Goal: Task Accomplishment & Management: Manage account settings

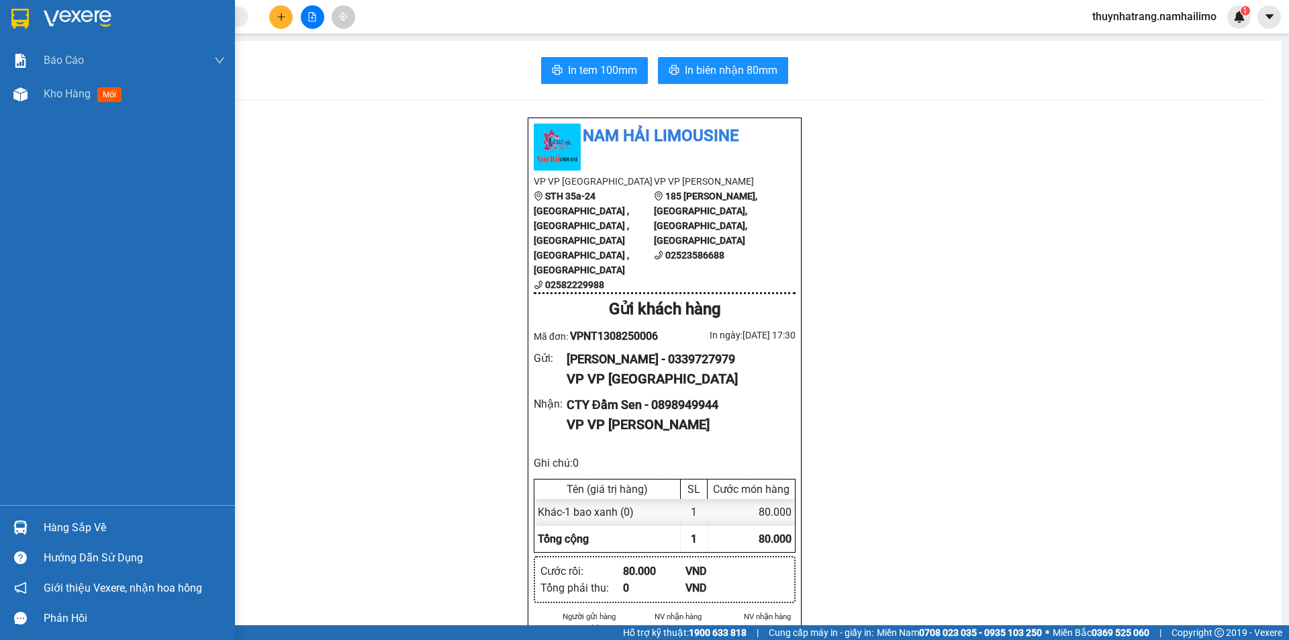
click at [49, 531] on div "Hàng sắp về" at bounding box center [134, 527] width 181 height 20
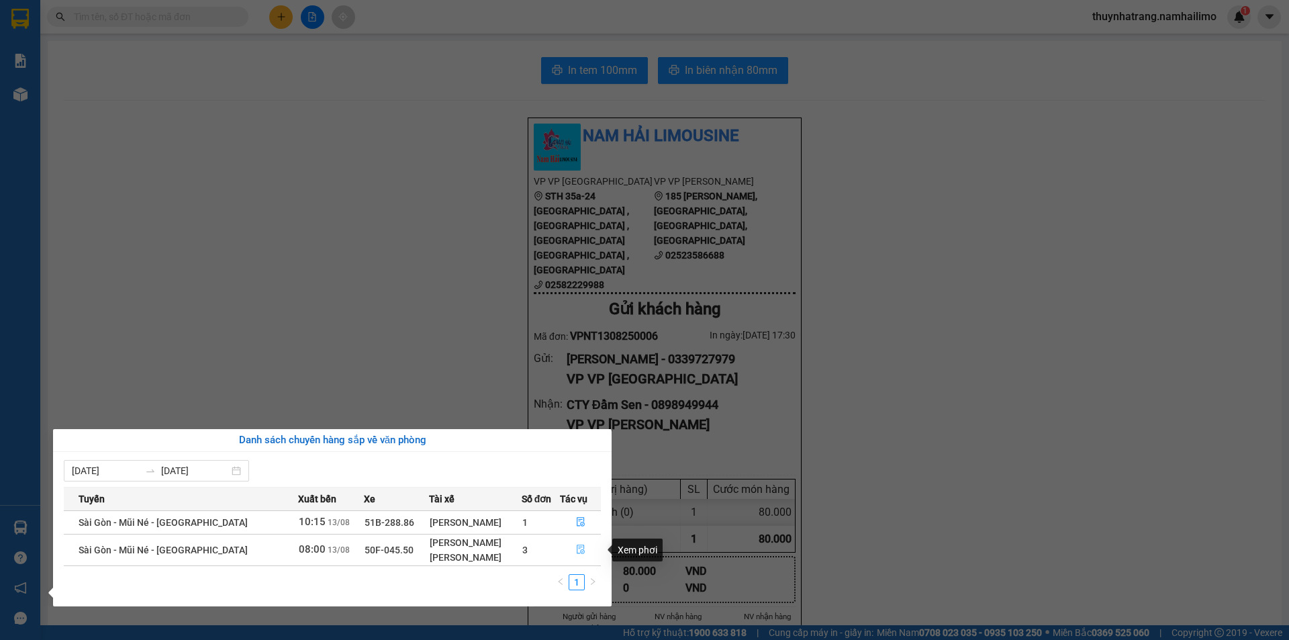
click at [582, 552] on icon "file-done" at bounding box center [580, 548] width 9 height 9
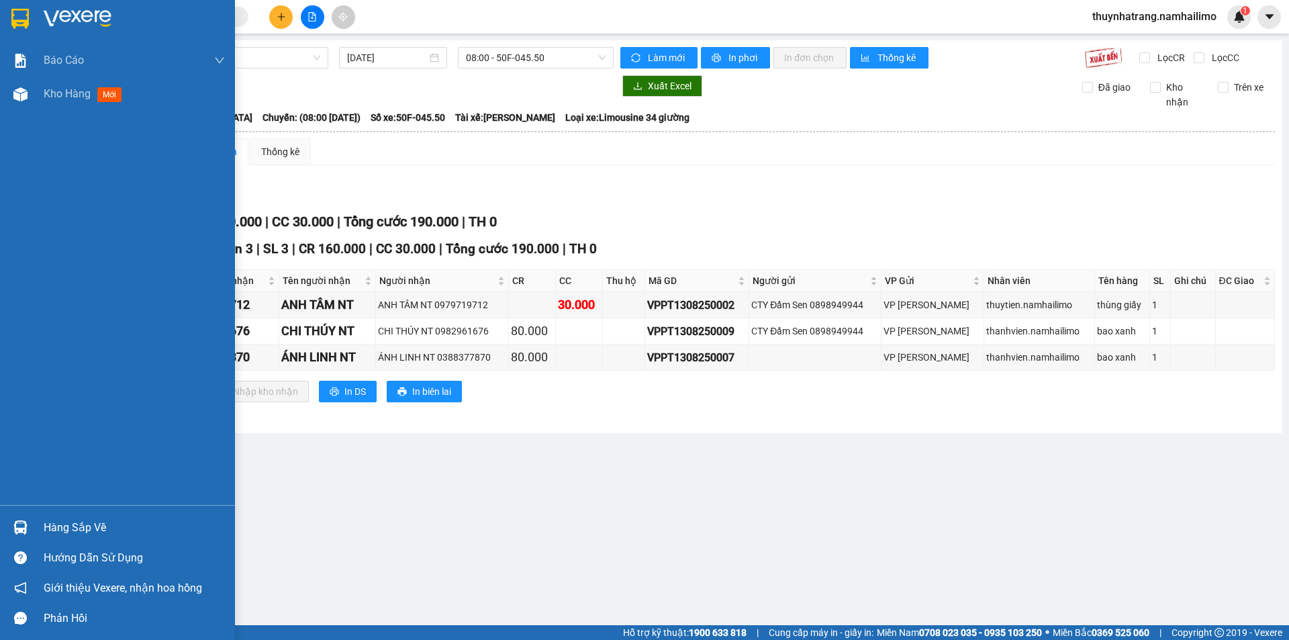
click at [99, 17] on img at bounding box center [78, 19] width 68 height 20
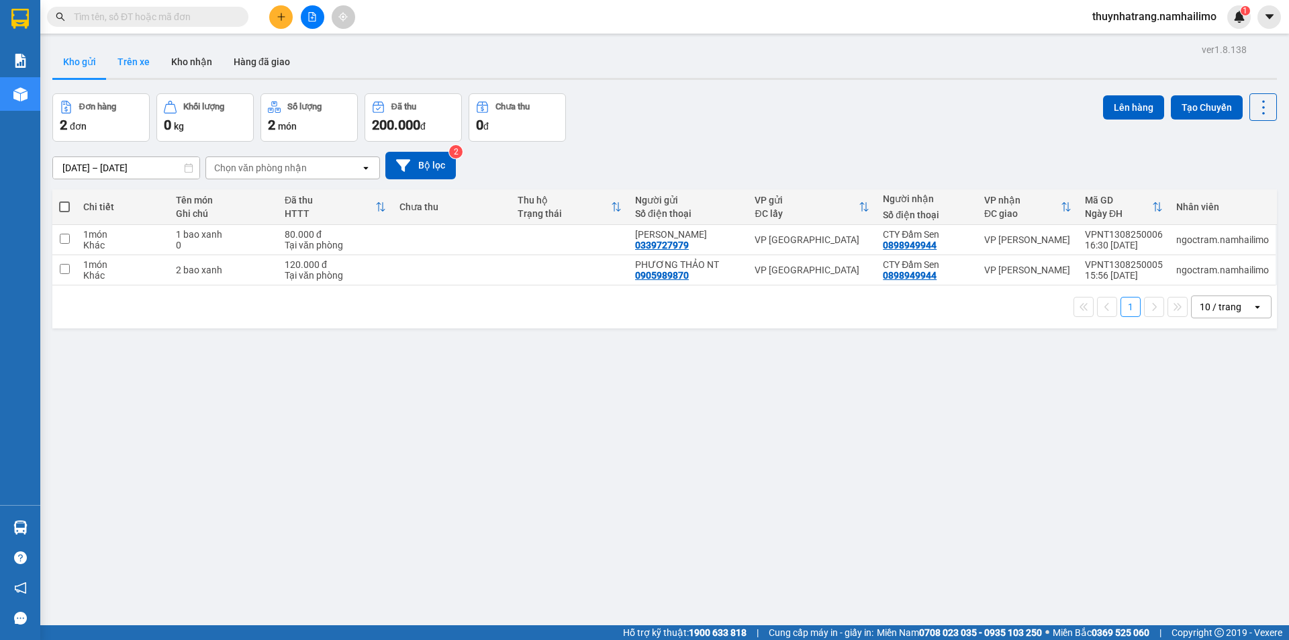
click at [131, 62] on button "Trên xe" at bounding box center [134, 62] width 54 height 32
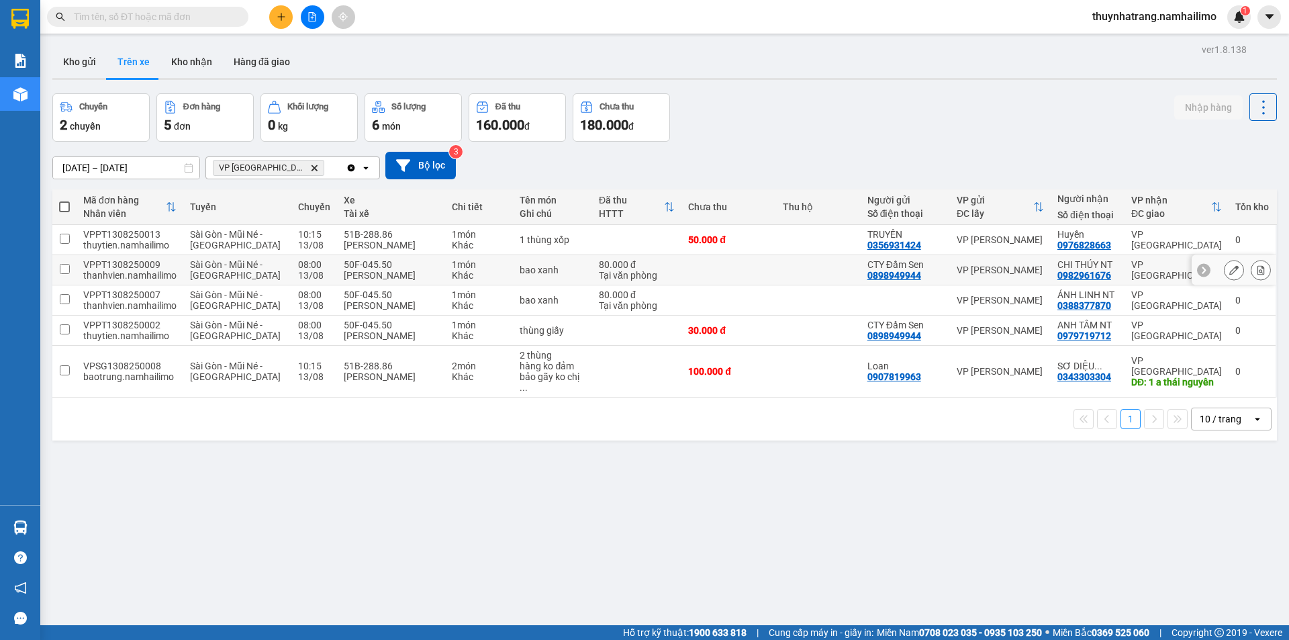
click at [65, 271] on input "checkbox" at bounding box center [65, 269] width 10 height 10
checkbox input "true"
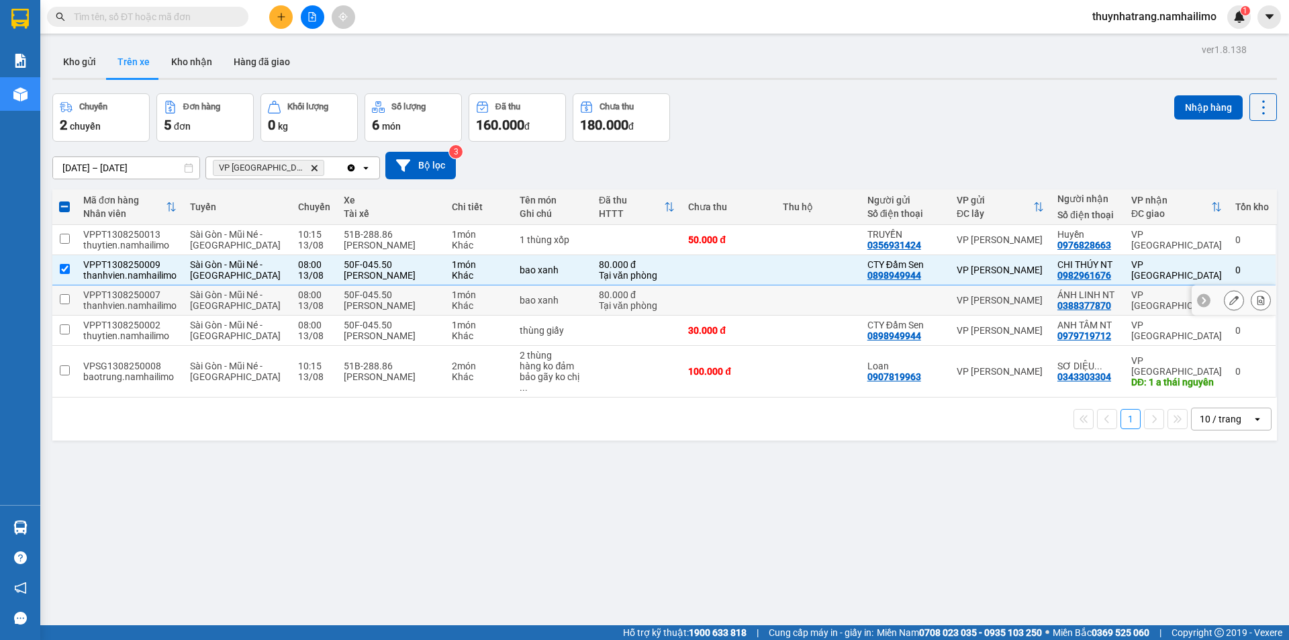
click at [64, 299] on input "checkbox" at bounding box center [65, 299] width 10 height 10
checkbox input "true"
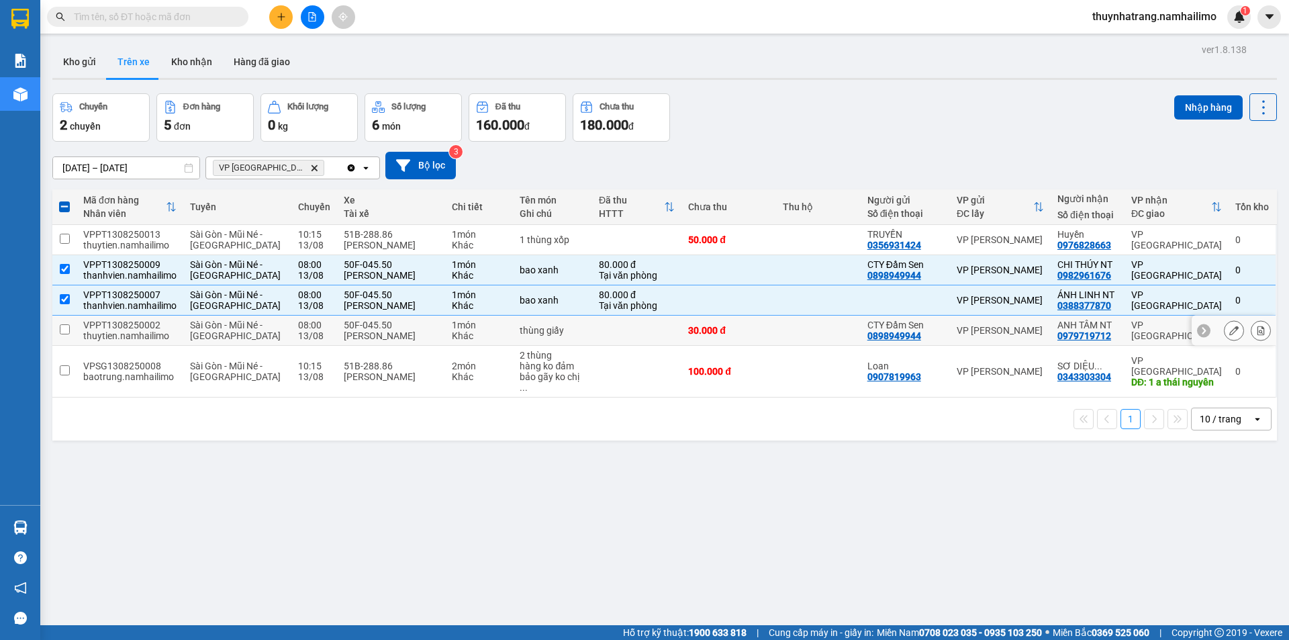
click at [68, 330] on input "checkbox" at bounding box center [65, 329] width 10 height 10
checkbox input "true"
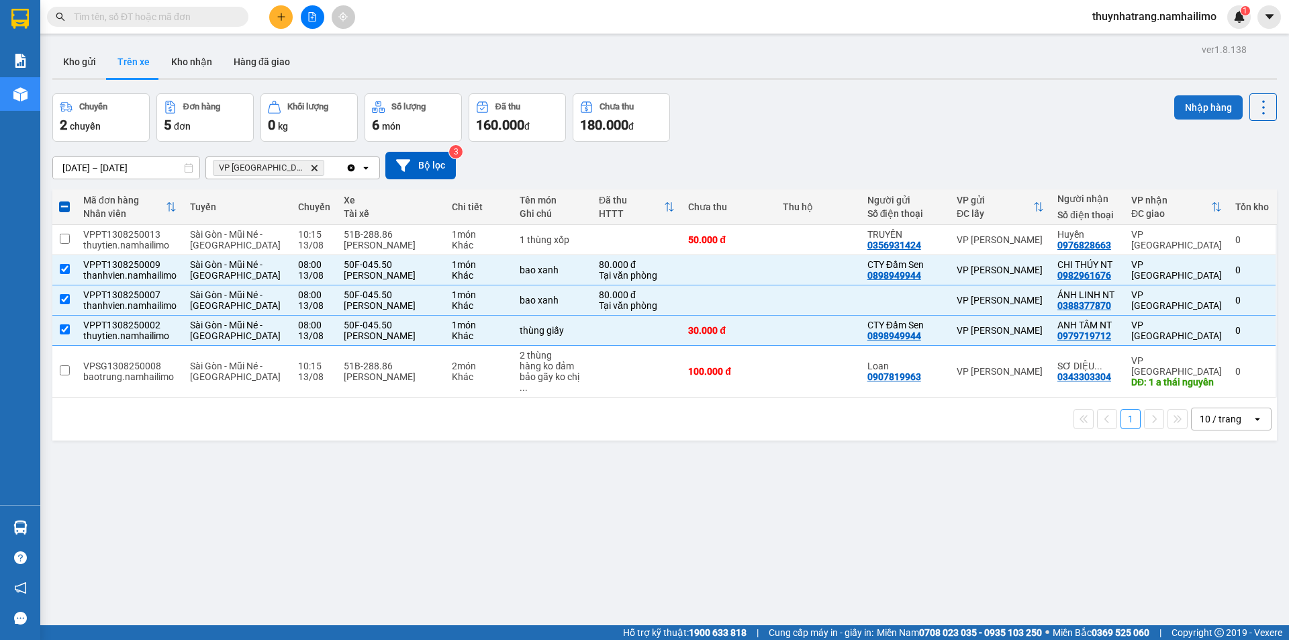
click at [1199, 103] on button "Nhập hàng" at bounding box center [1208, 107] width 68 height 24
checkbox input "false"
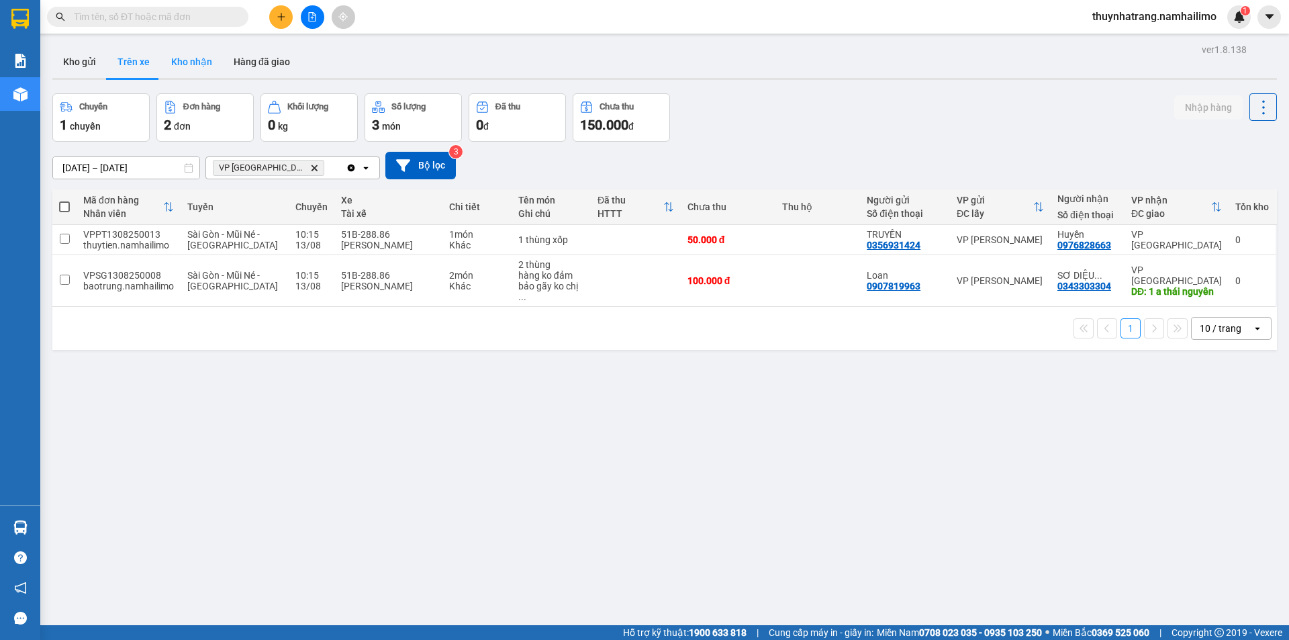
click at [197, 67] on button "Kho nhận" at bounding box center [191, 62] width 62 height 32
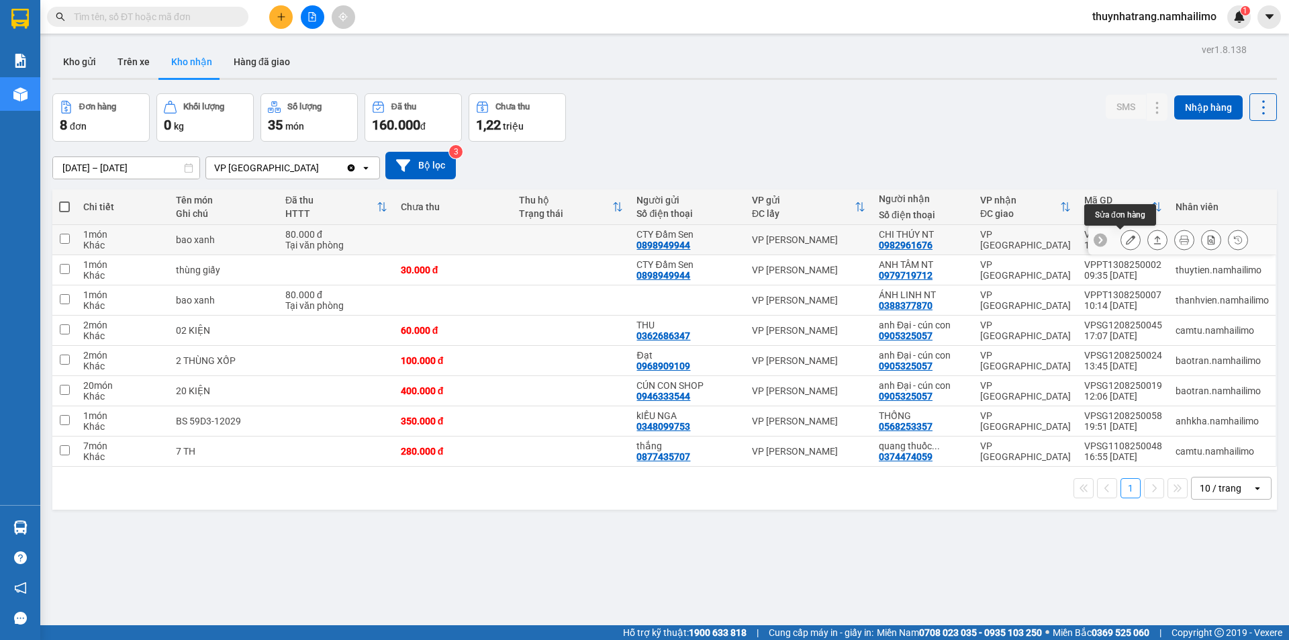
click at [1126, 241] on icon at bounding box center [1130, 239] width 9 height 9
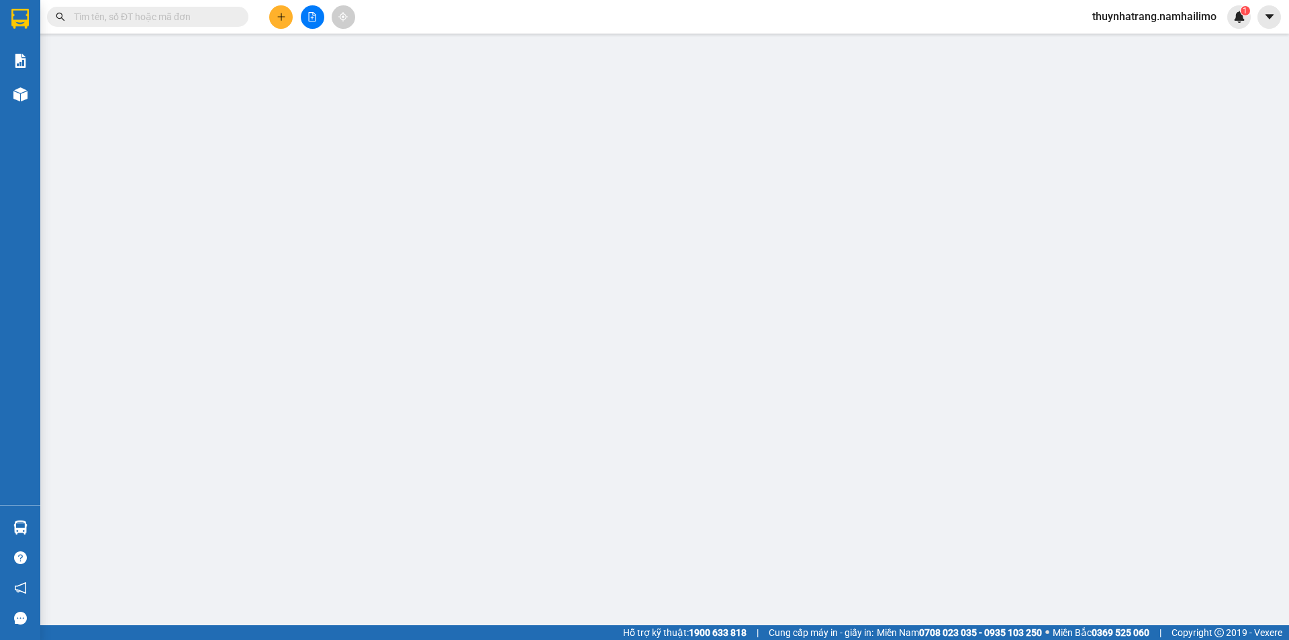
type input "0898949944"
type input "CTY Đầm Sen"
type input "0982961676"
type input "CHI THÚY NT"
type input "80.000"
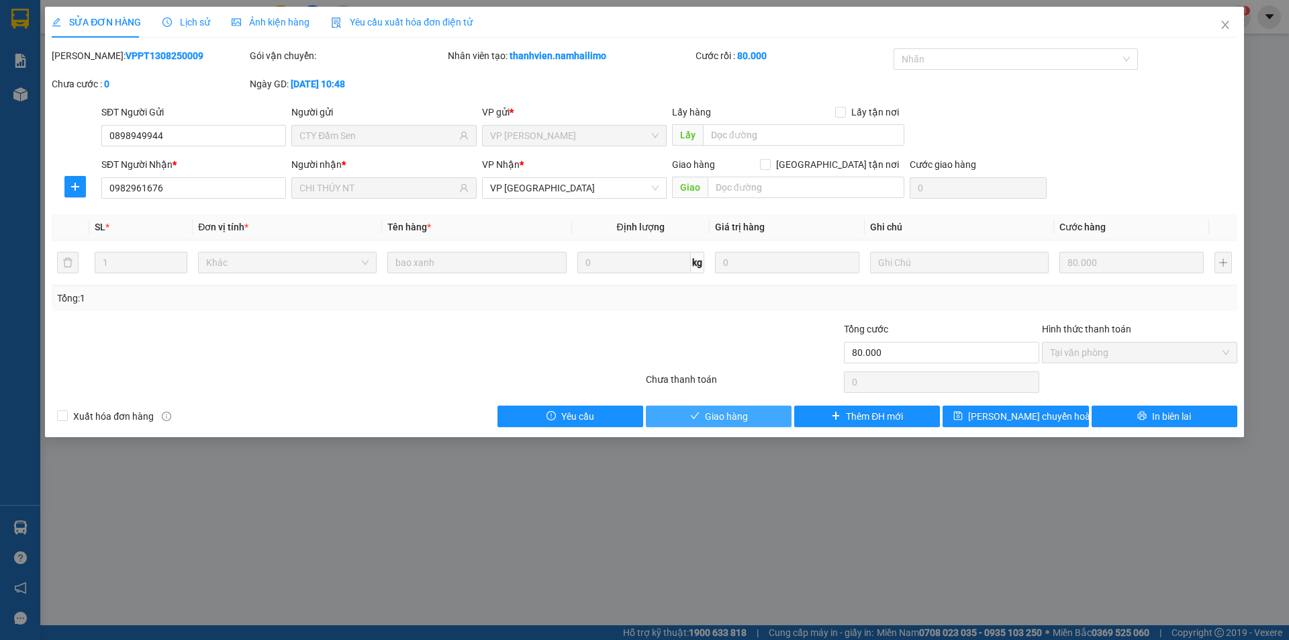
click at [733, 419] on span "Giao hàng" at bounding box center [726, 416] width 43 height 15
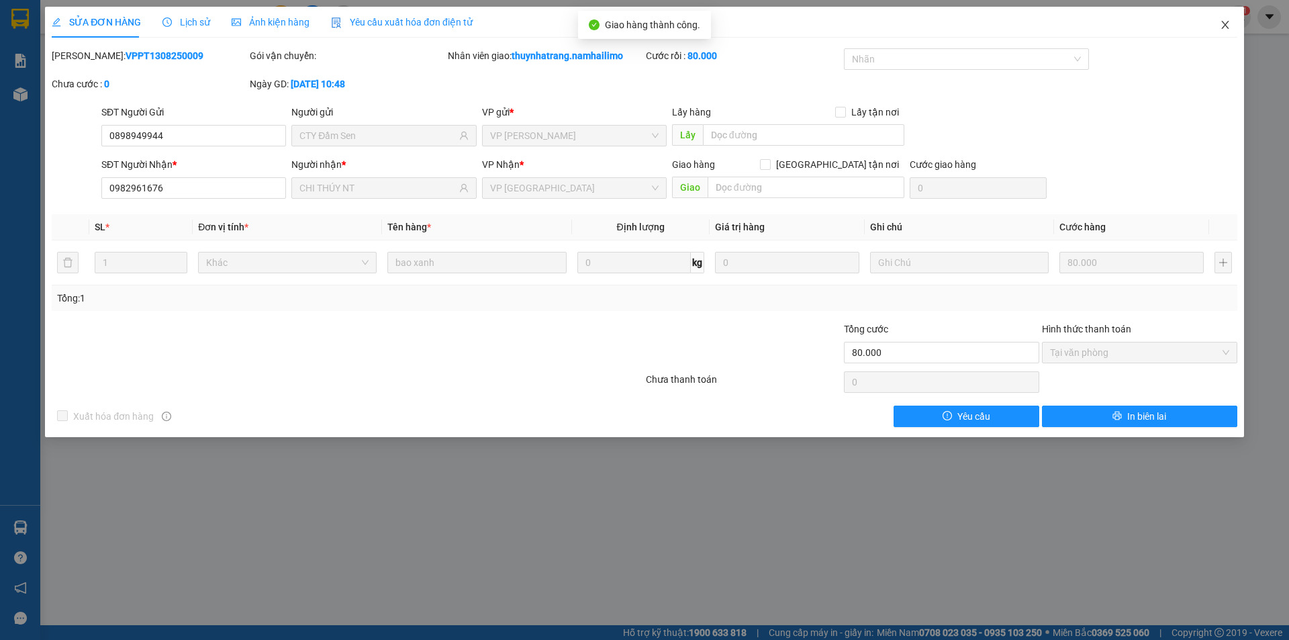
click at [1225, 26] on icon "close" at bounding box center [1224, 25] width 7 height 8
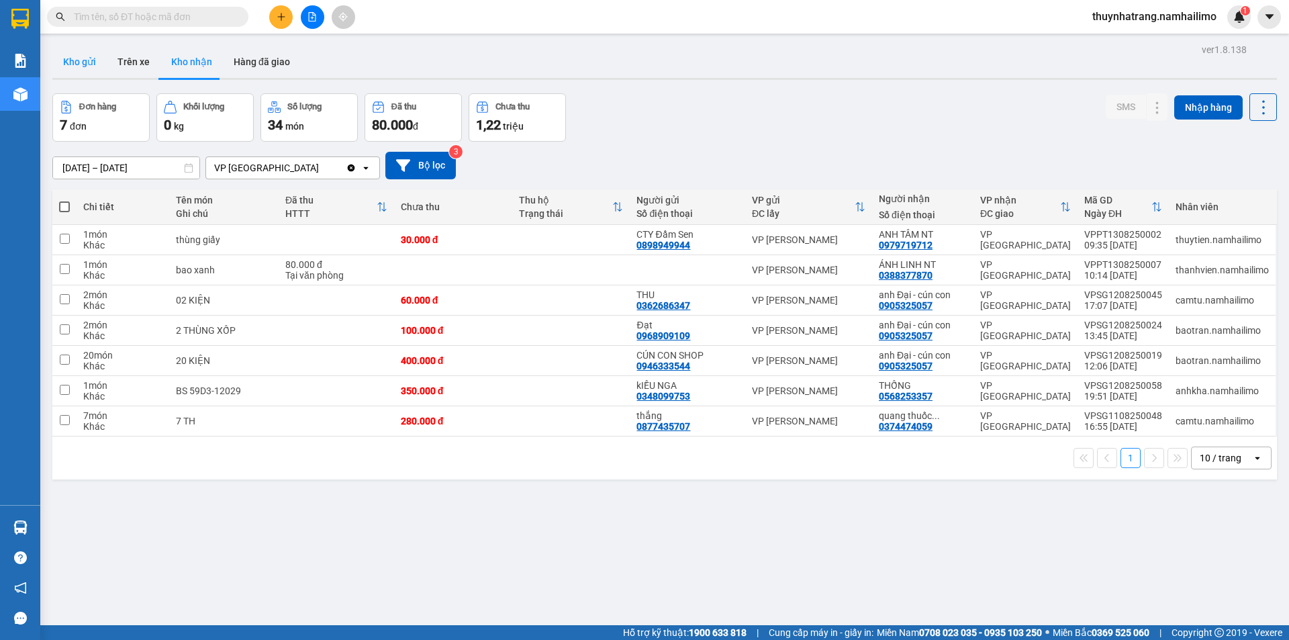
click at [86, 62] on button "Kho gửi" at bounding box center [79, 62] width 54 height 32
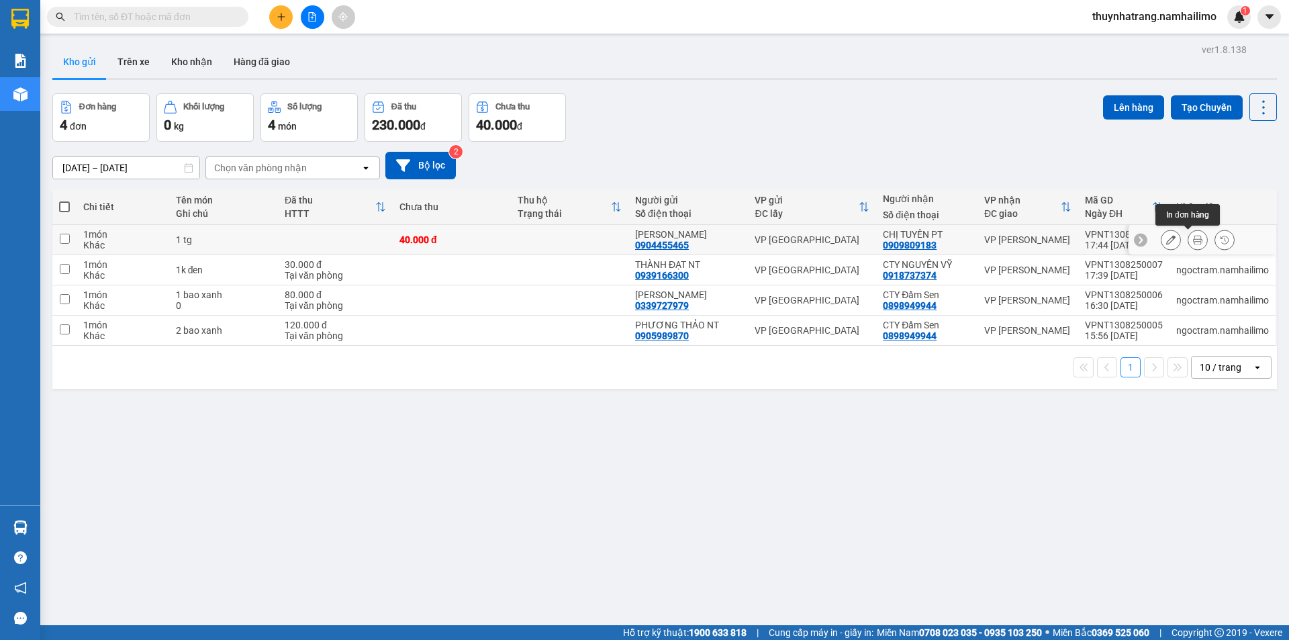
click at [1193, 239] on icon at bounding box center [1197, 239] width 9 height 9
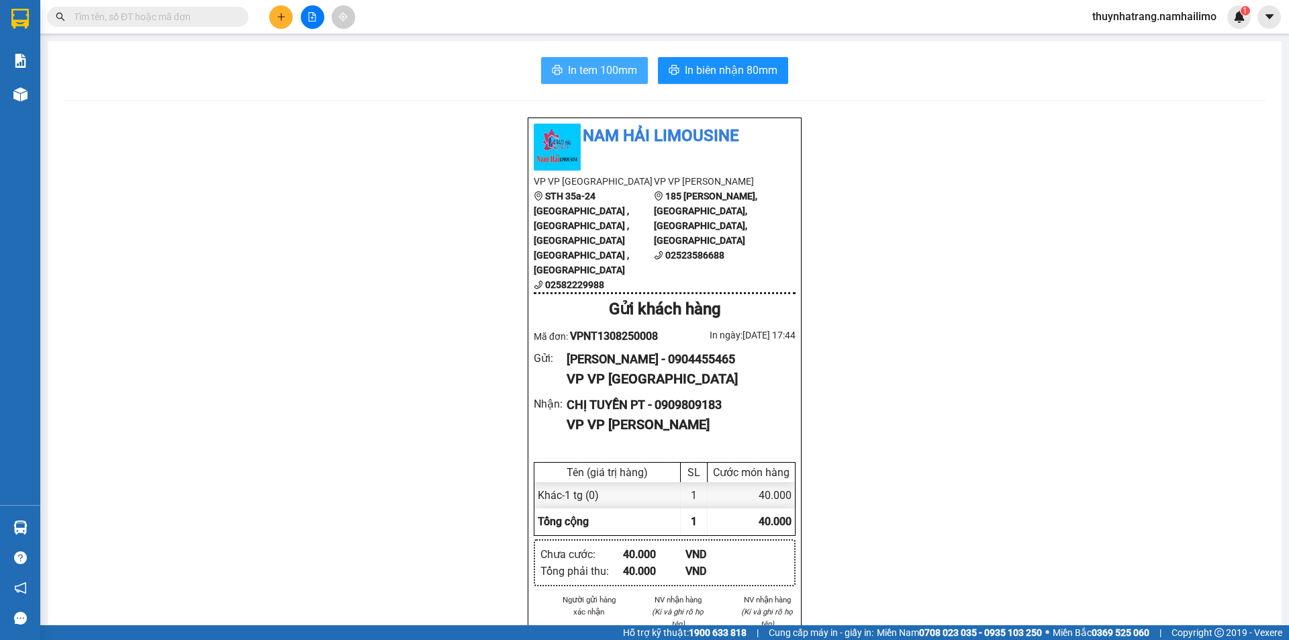
click at [596, 72] on span "In tem 100mm" at bounding box center [602, 70] width 69 height 17
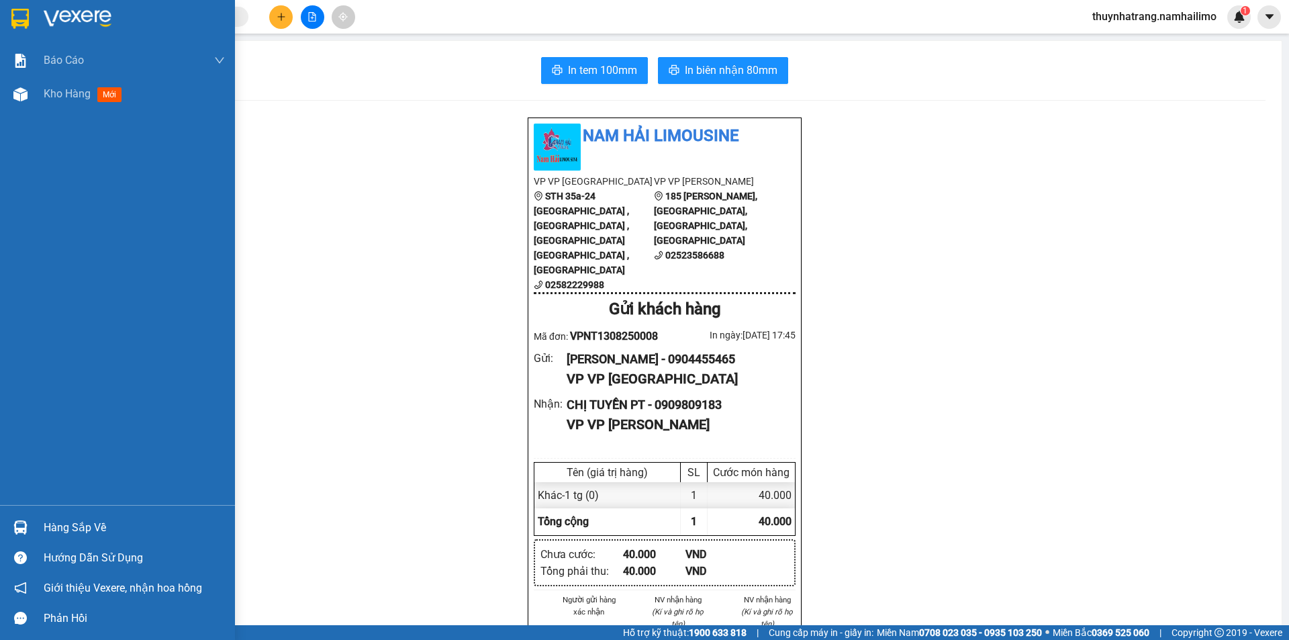
click at [75, 22] on img at bounding box center [78, 19] width 68 height 20
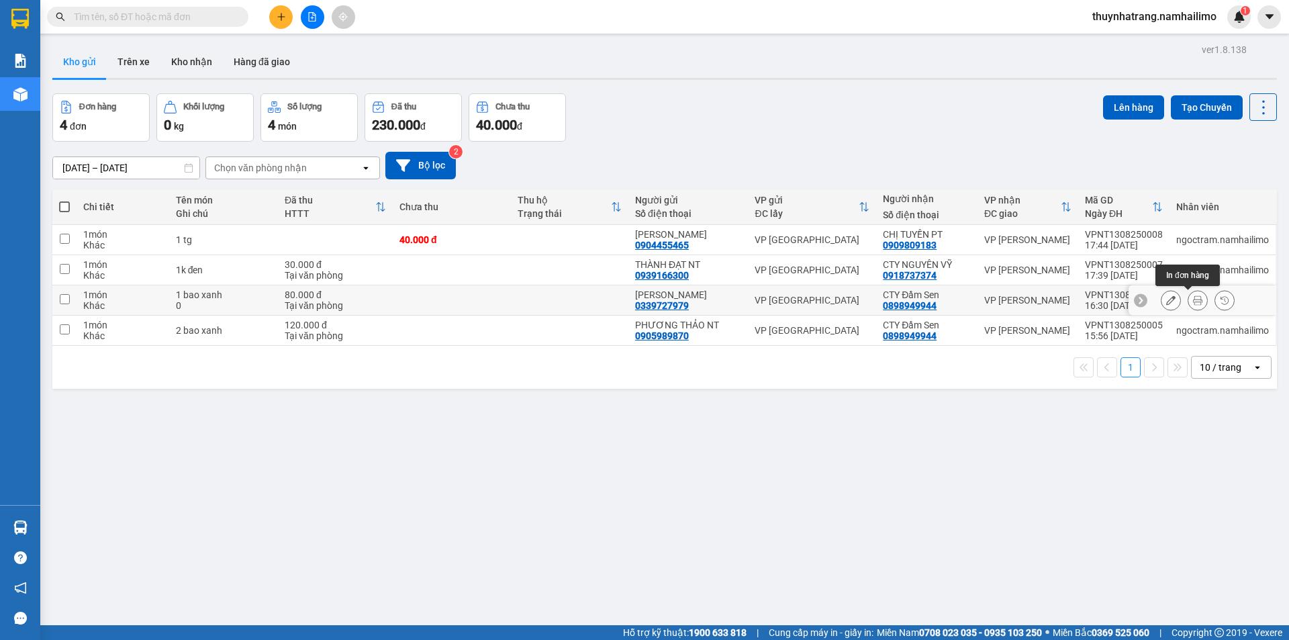
click at [1193, 301] on icon at bounding box center [1197, 299] width 9 height 9
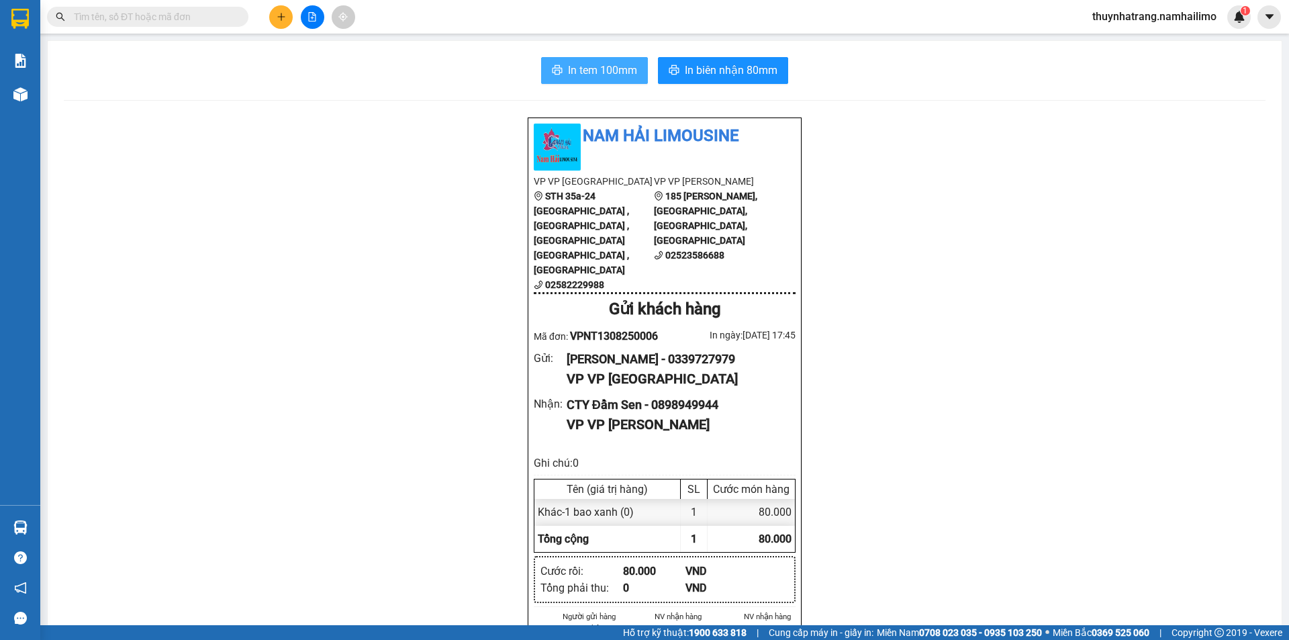
click at [594, 66] on span "In tem 100mm" at bounding box center [602, 70] width 69 height 17
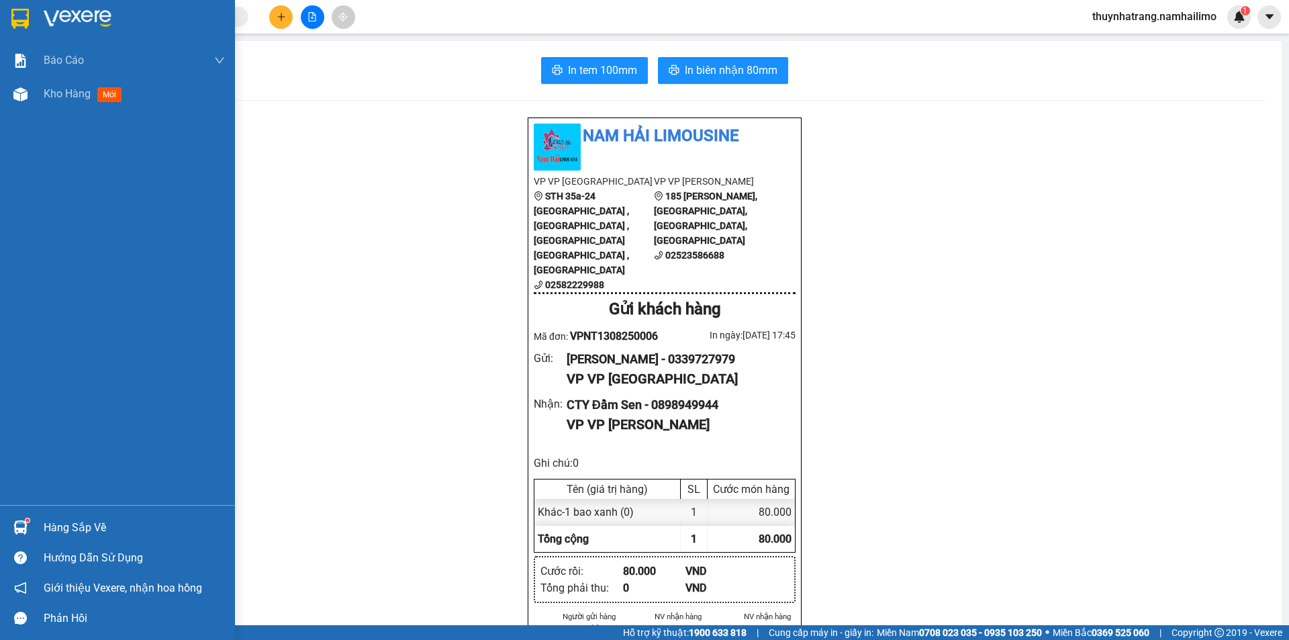
click at [60, 521] on div "Hàng sắp về" at bounding box center [134, 527] width 181 height 20
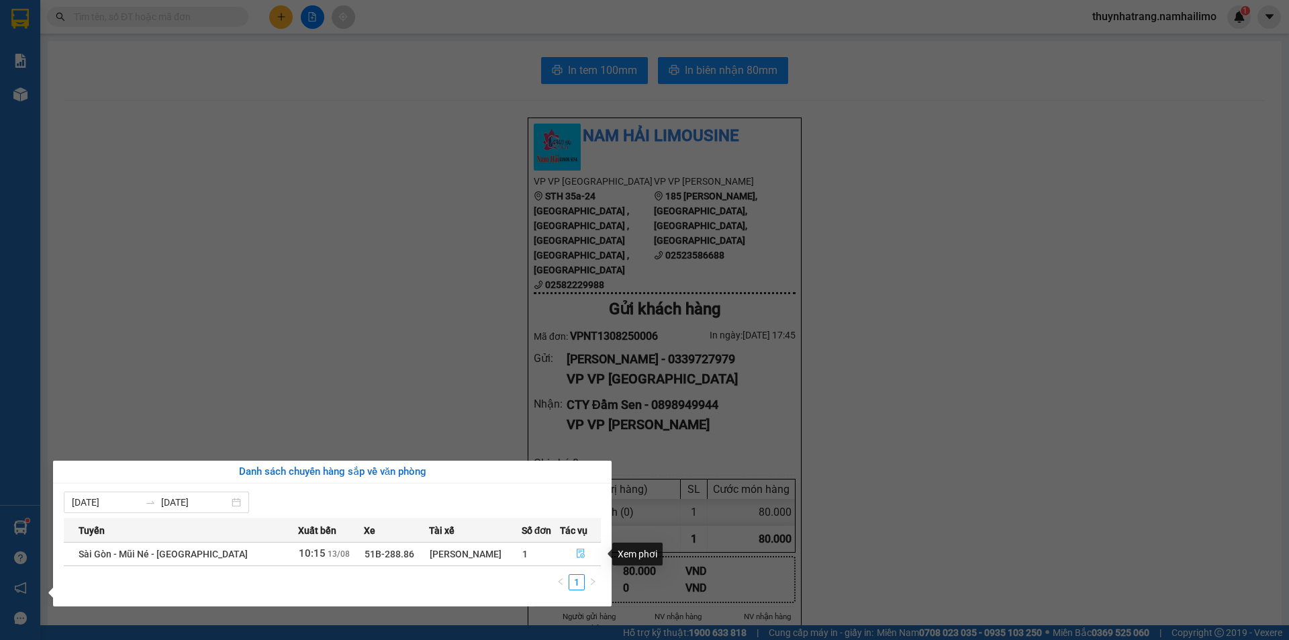
click at [580, 556] on icon "file-done" at bounding box center [581, 553] width 8 height 9
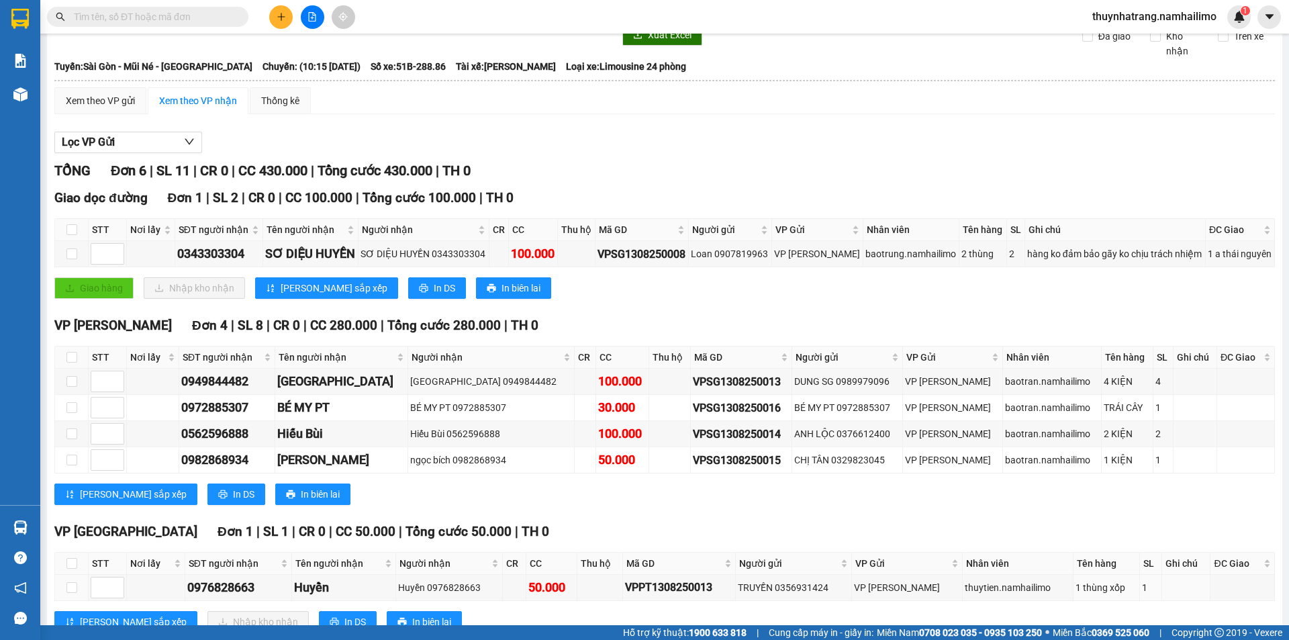
scroll to position [29, 0]
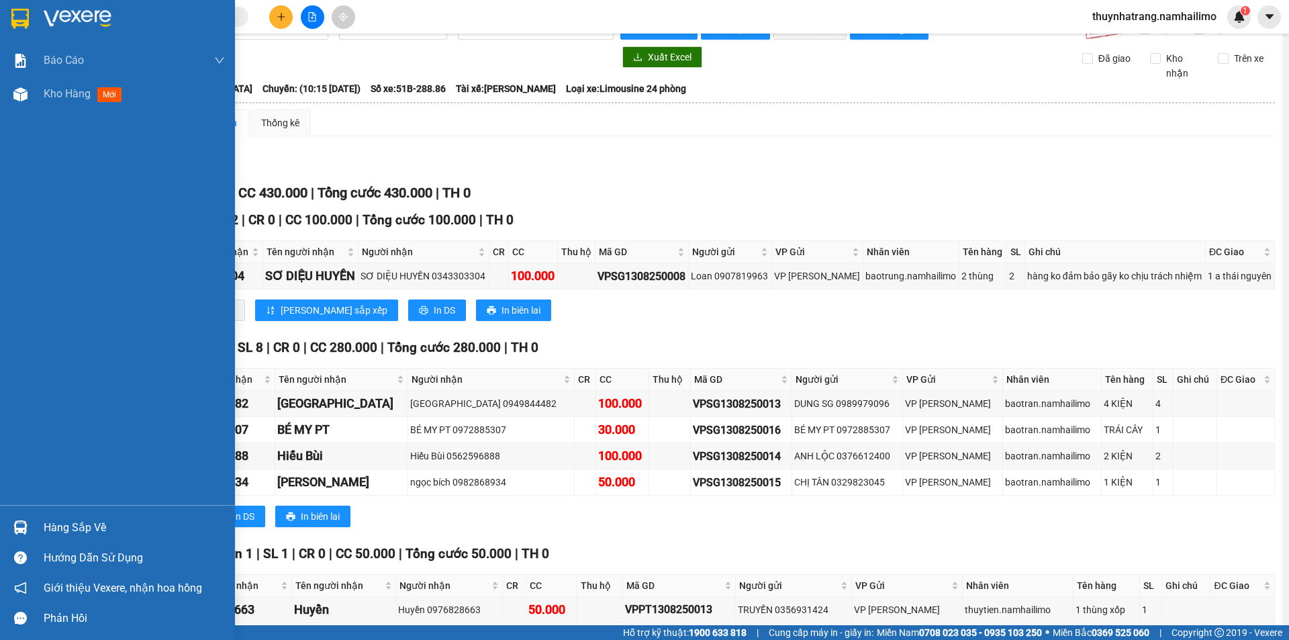
click at [70, 11] on img at bounding box center [78, 19] width 68 height 20
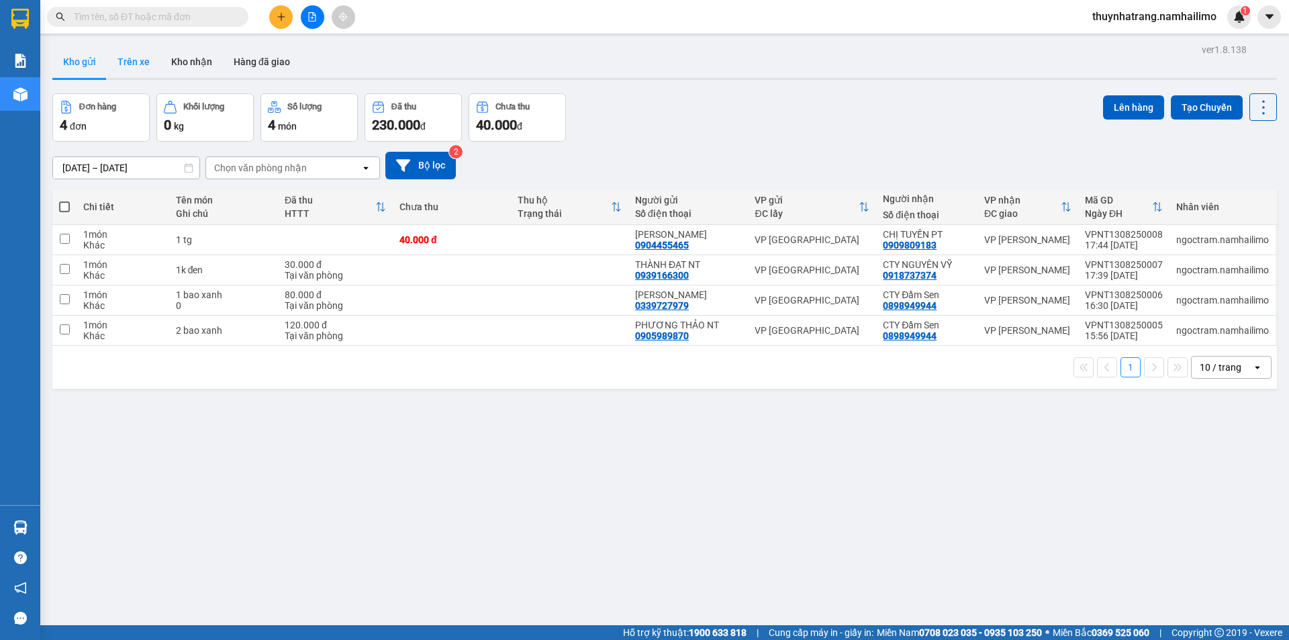
click at [144, 64] on button "Trên xe" at bounding box center [134, 62] width 54 height 32
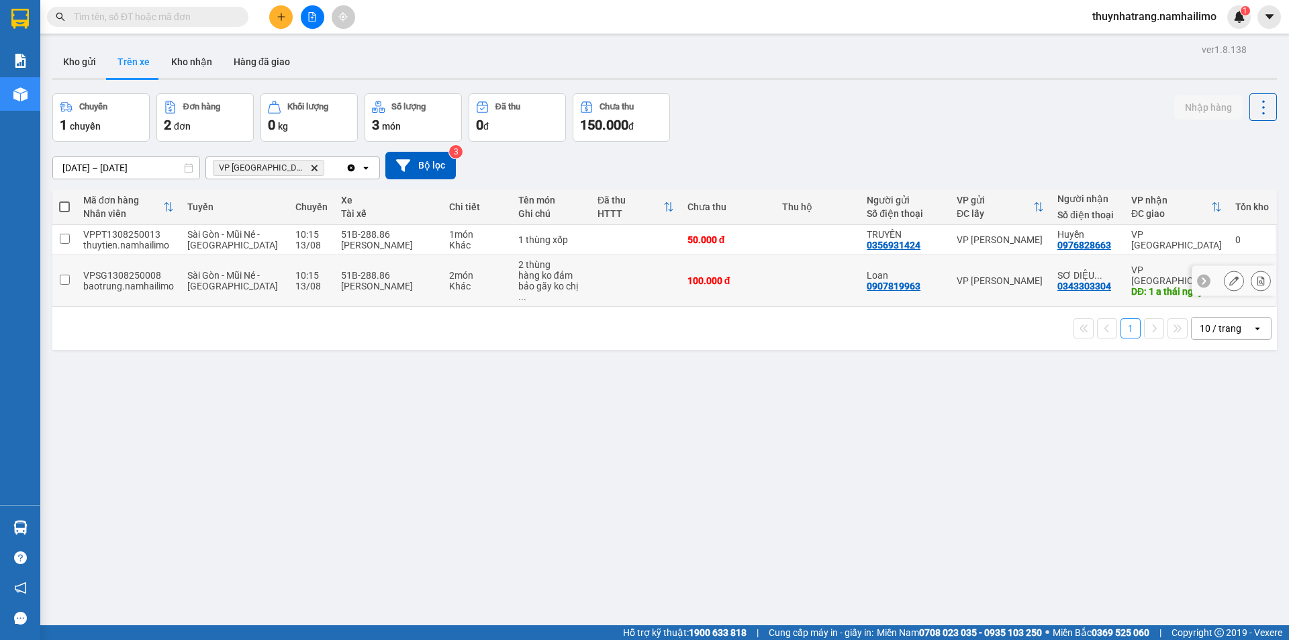
click at [72, 277] on td at bounding box center [64, 281] width 24 height 52
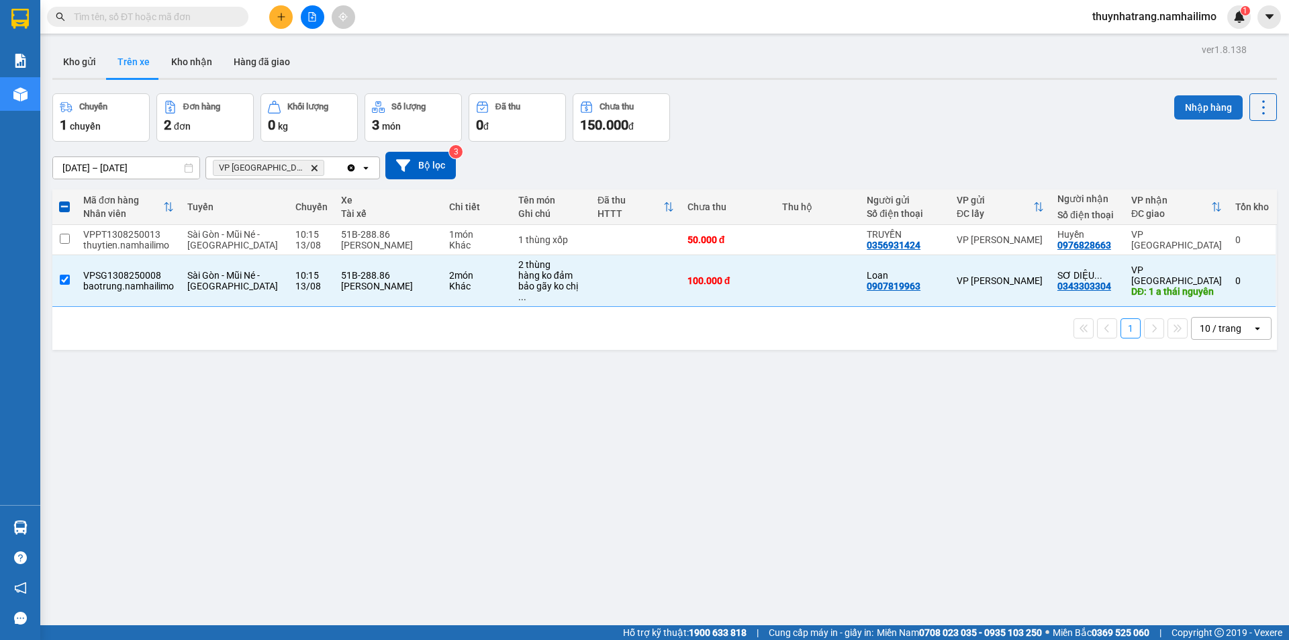
click at [1189, 108] on button "Nhập hàng" at bounding box center [1208, 107] width 68 height 24
checkbox input "false"
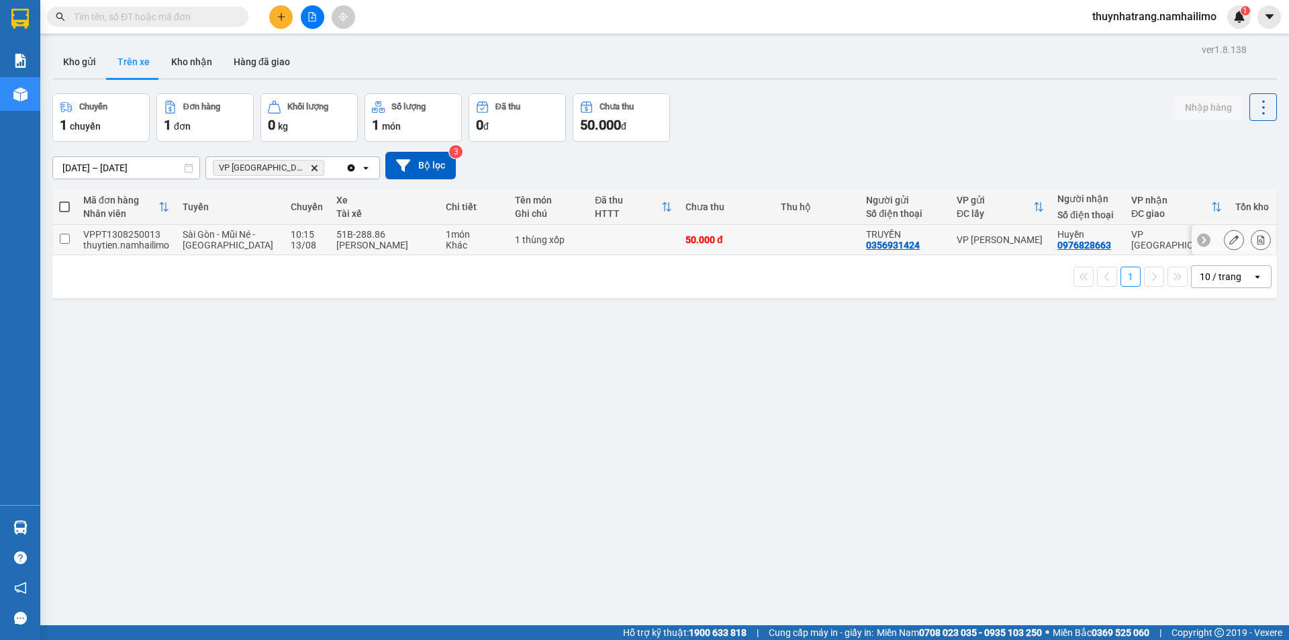
click at [65, 240] on input "checkbox" at bounding box center [65, 239] width 10 height 10
click at [68, 238] on input "checkbox" at bounding box center [65, 239] width 10 height 10
click at [65, 203] on span at bounding box center [64, 206] width 11 height 11
click at [64, 200] on input "checkbox" at bounding box center [64, 200] width 0 height 0
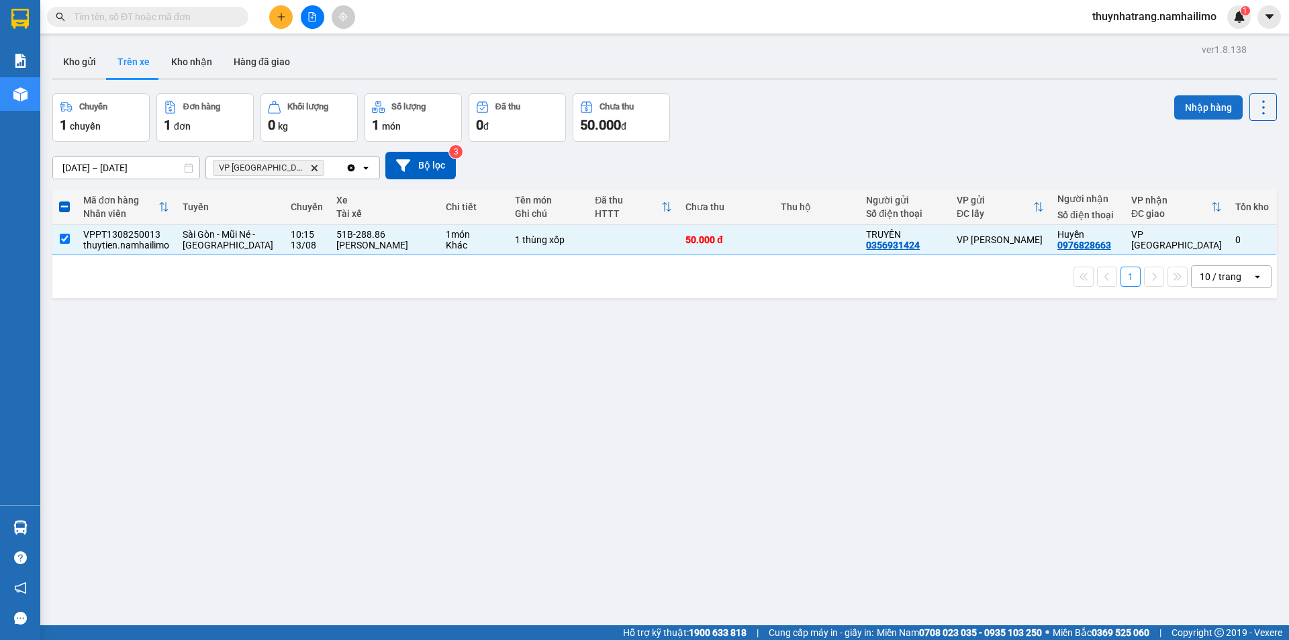
click at [1191, 109] on button "Nhập hàng" at bounding box center [1208, 107] width 68 height 24
checkbox input "false"
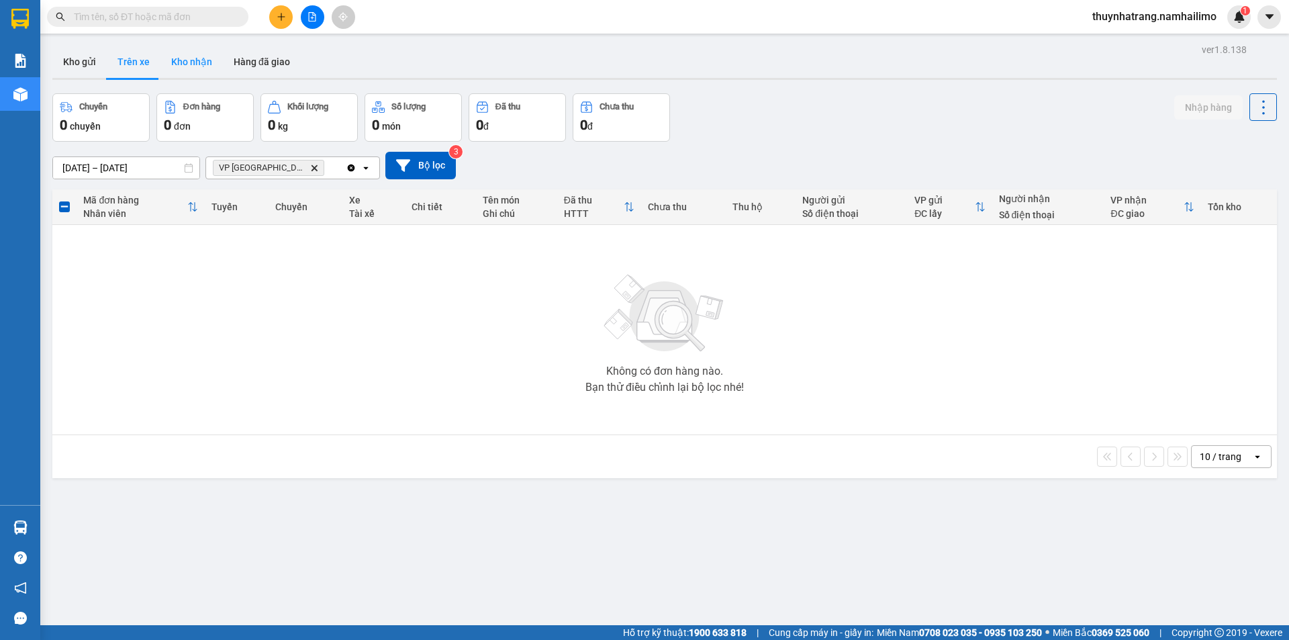
click at [193, 63] on button "Kho nhận" at bounding box center [191, 62] width 62 height 32
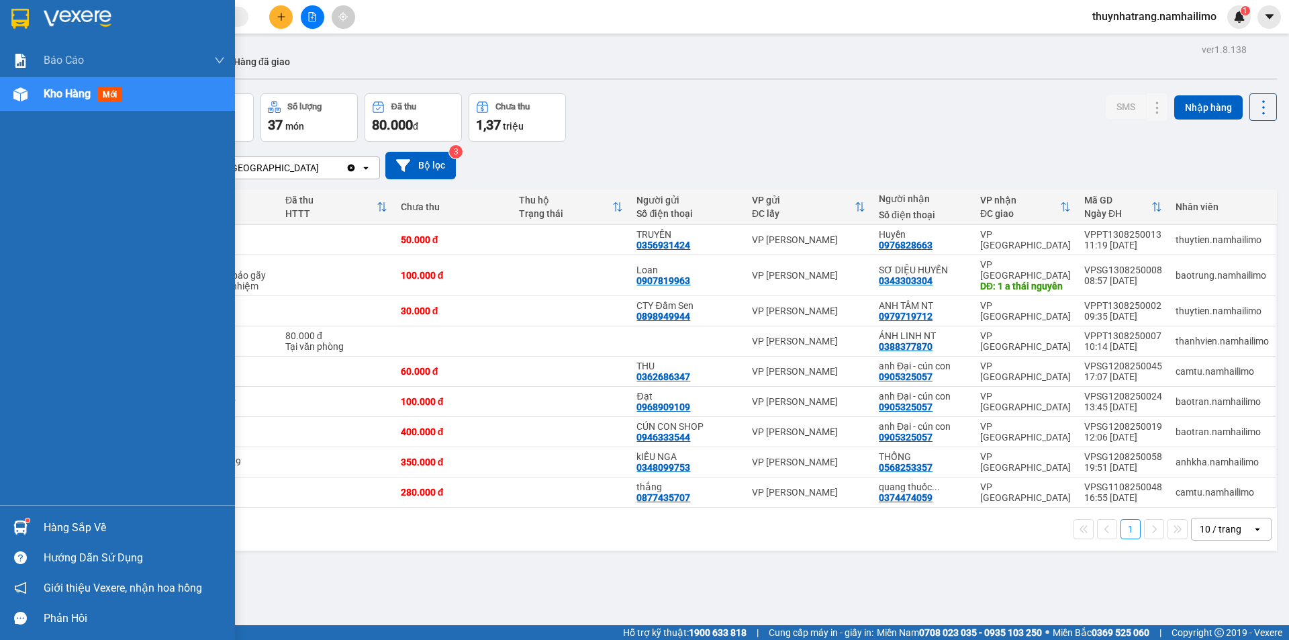
click at [60, 526] on div "Hàng sắp về" at bounding box center [134, 527] width 181 height 20
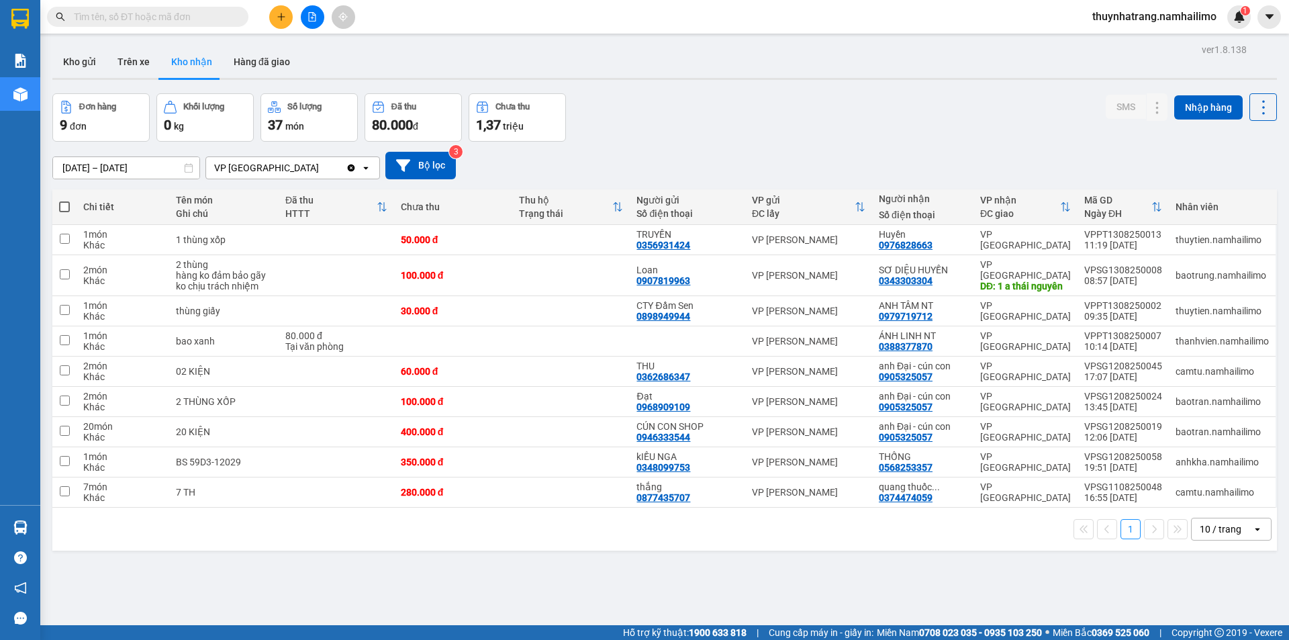
click at [770, 597] on section "Kết quả tìm kiếm ( 0 ) Bộ lọc No Data thuynhatrang.namhailimo 1 Báo cáo Báo cáo…" at bounding box center [644, 320] width 1289 height 640
